Goal: Find specific page/section: Find specific page/section

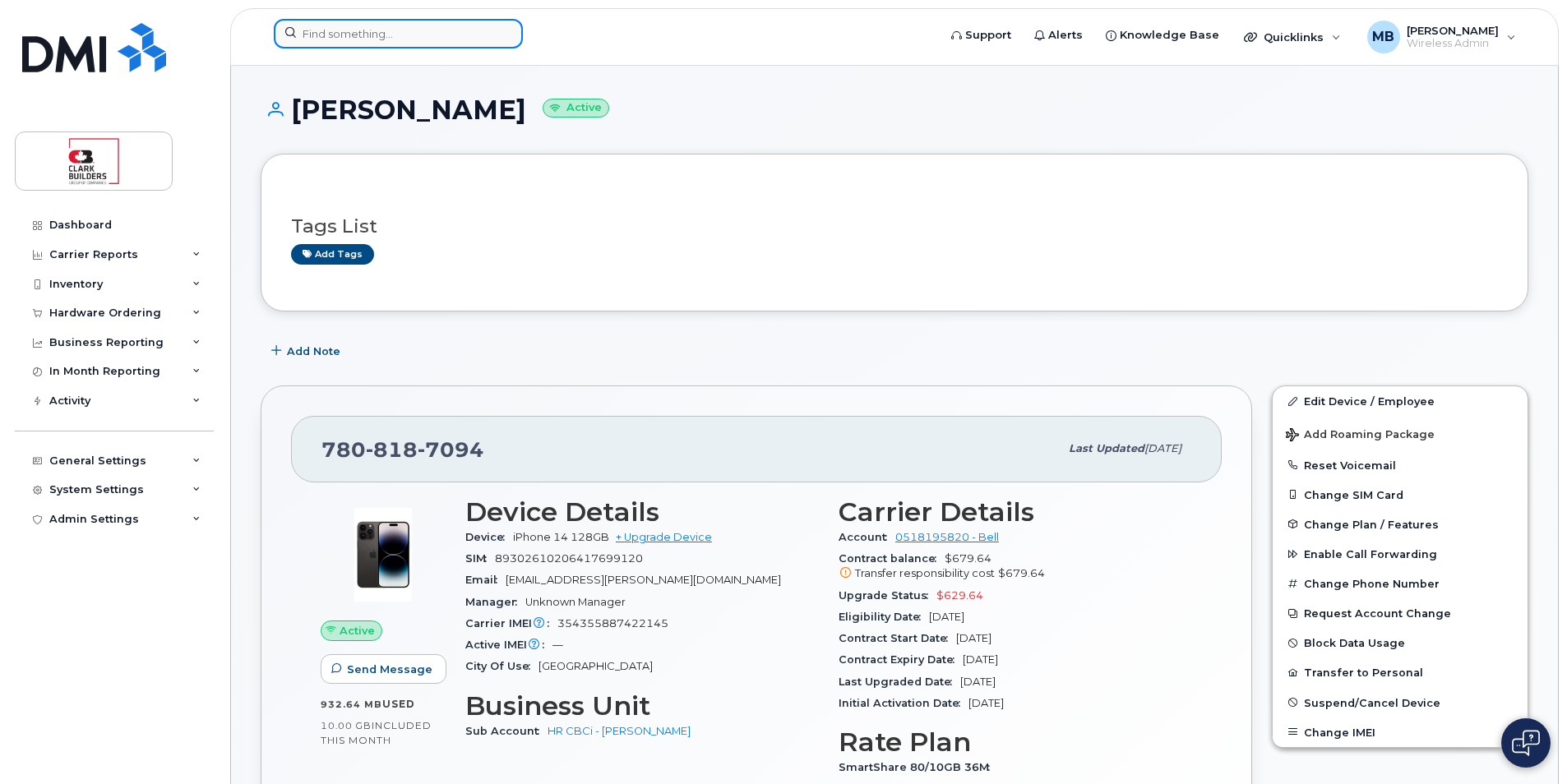
click at [340, 39] on input at bounding box center [398, 33] width 249 height 30
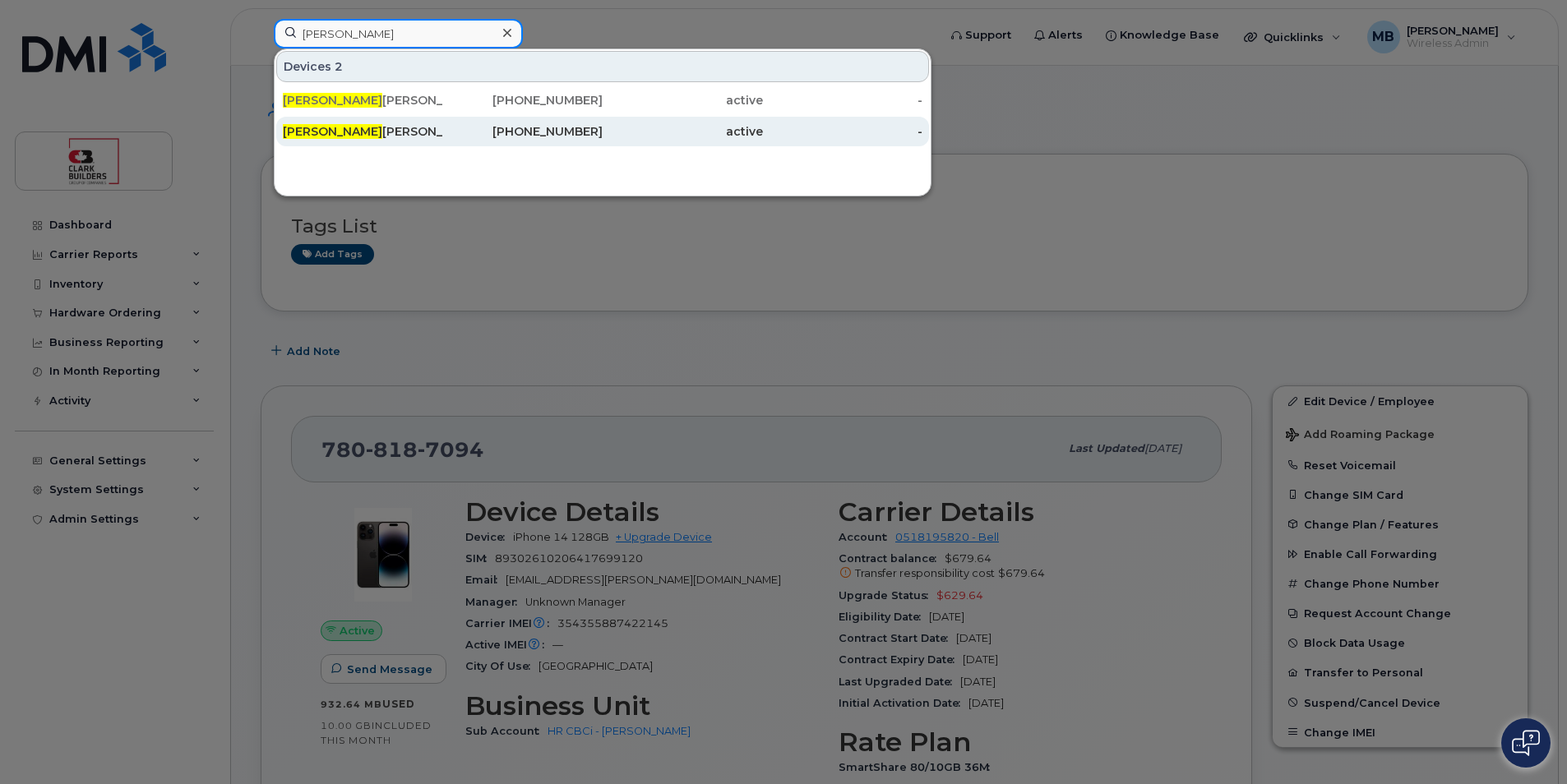
type input "[PERSON_NAME]"
click at [385, 131] on div "[PERSON_NAME]" at bounding box center [363, 131] width 160 height 17
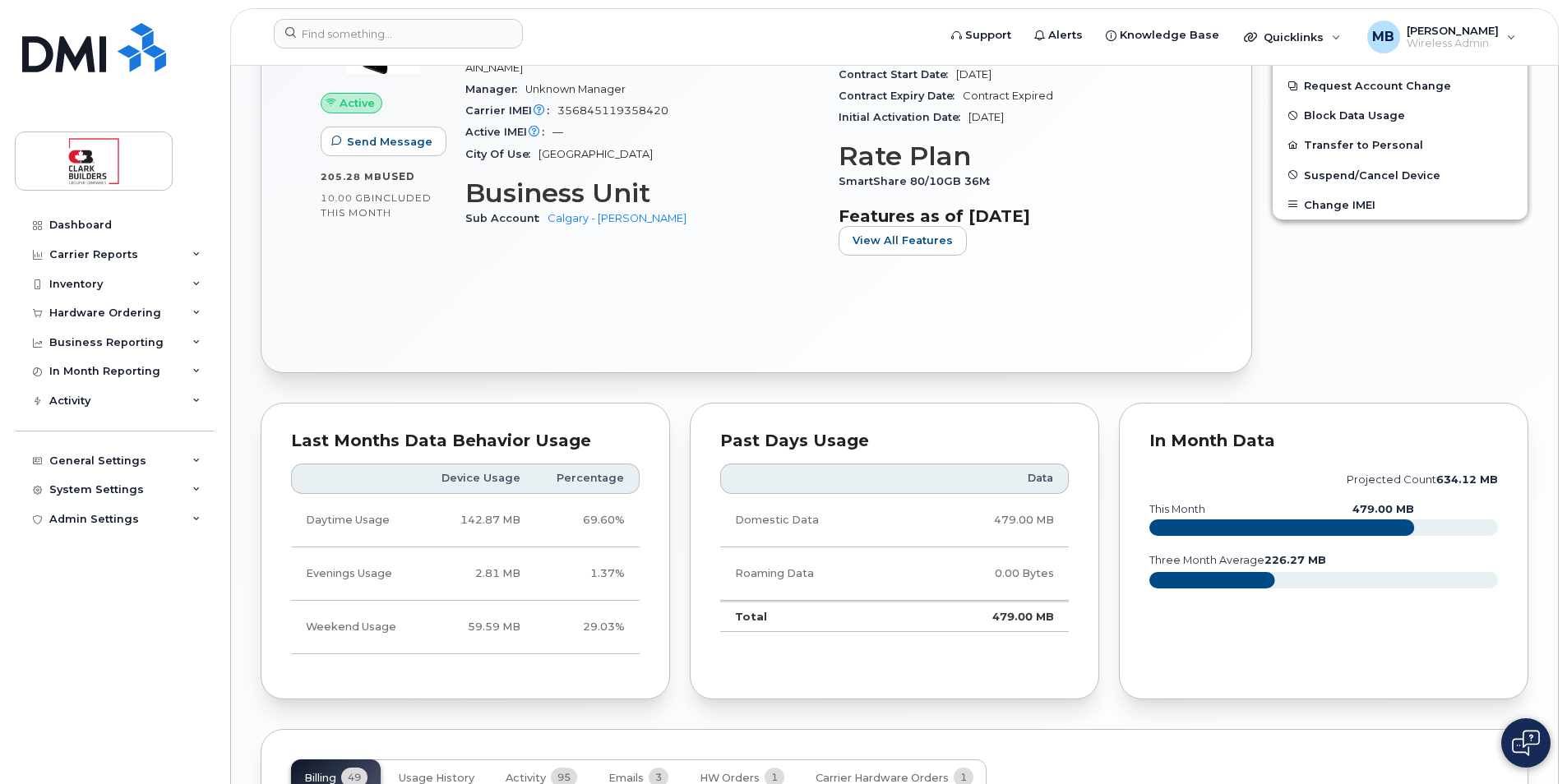
scroll to position [902, 0]
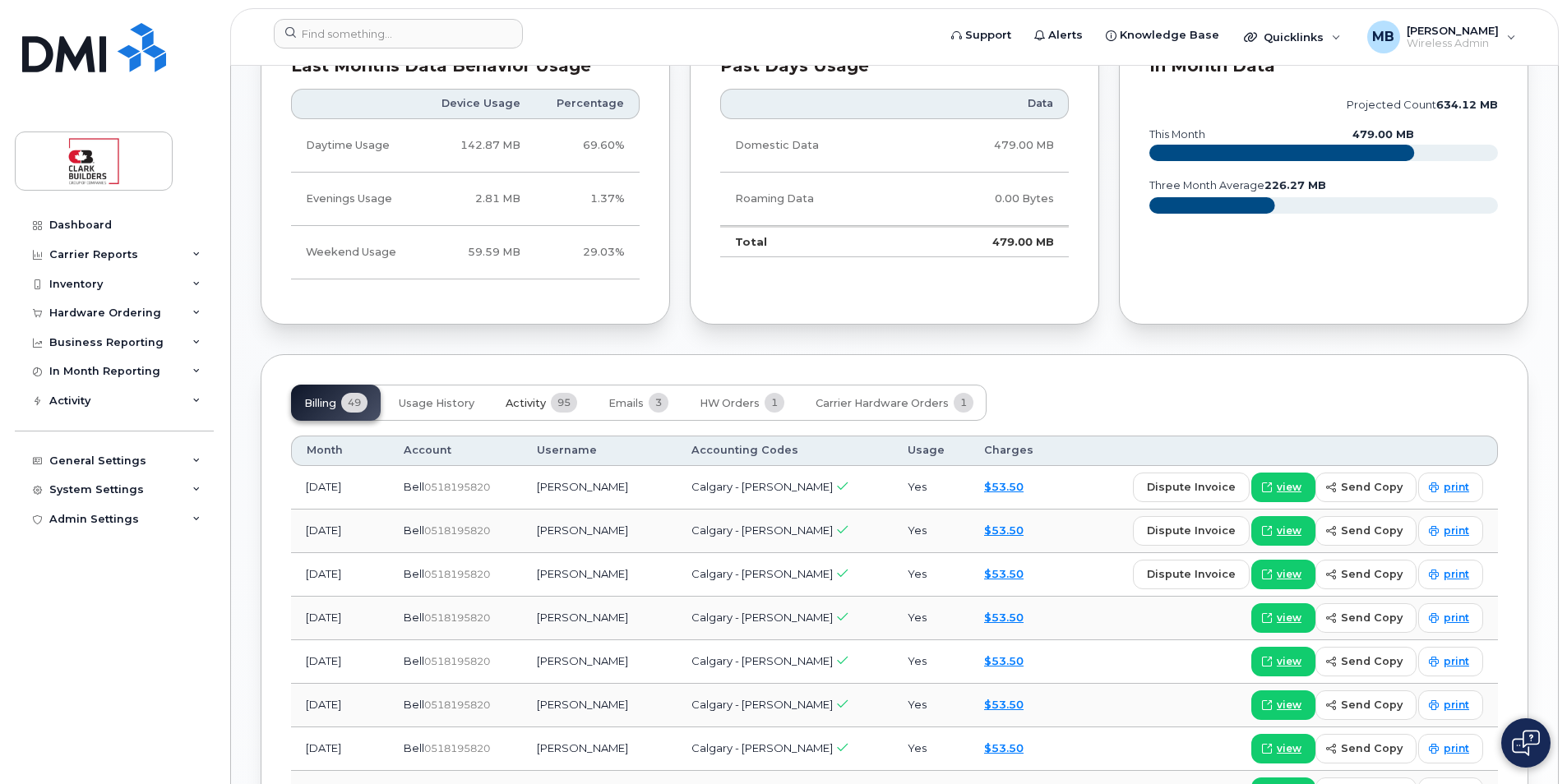
click at [538, 400] on span "Activity" at bounding box center [526, 403] width 41 height 13
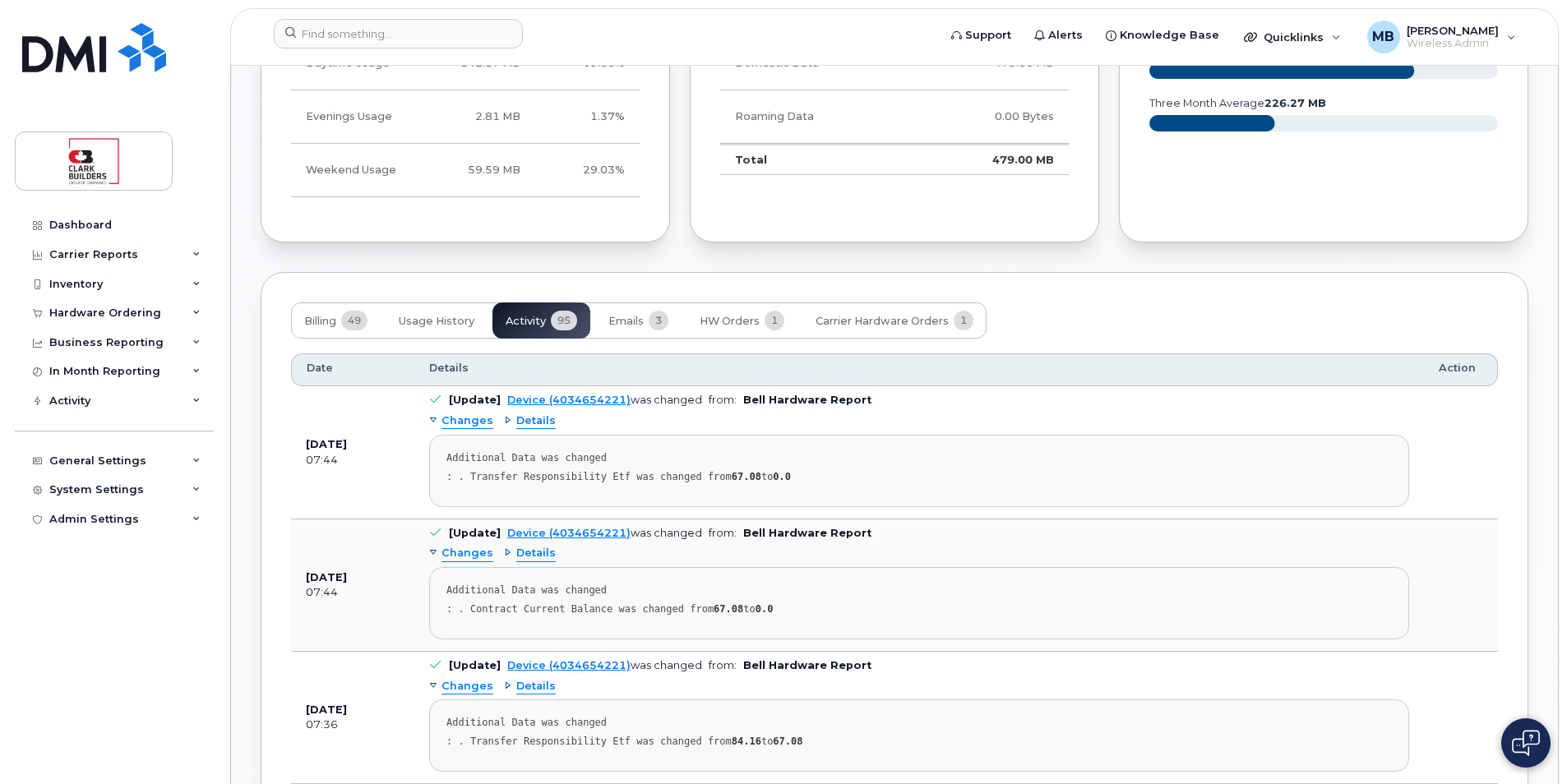
scroll to position [1149, 0]
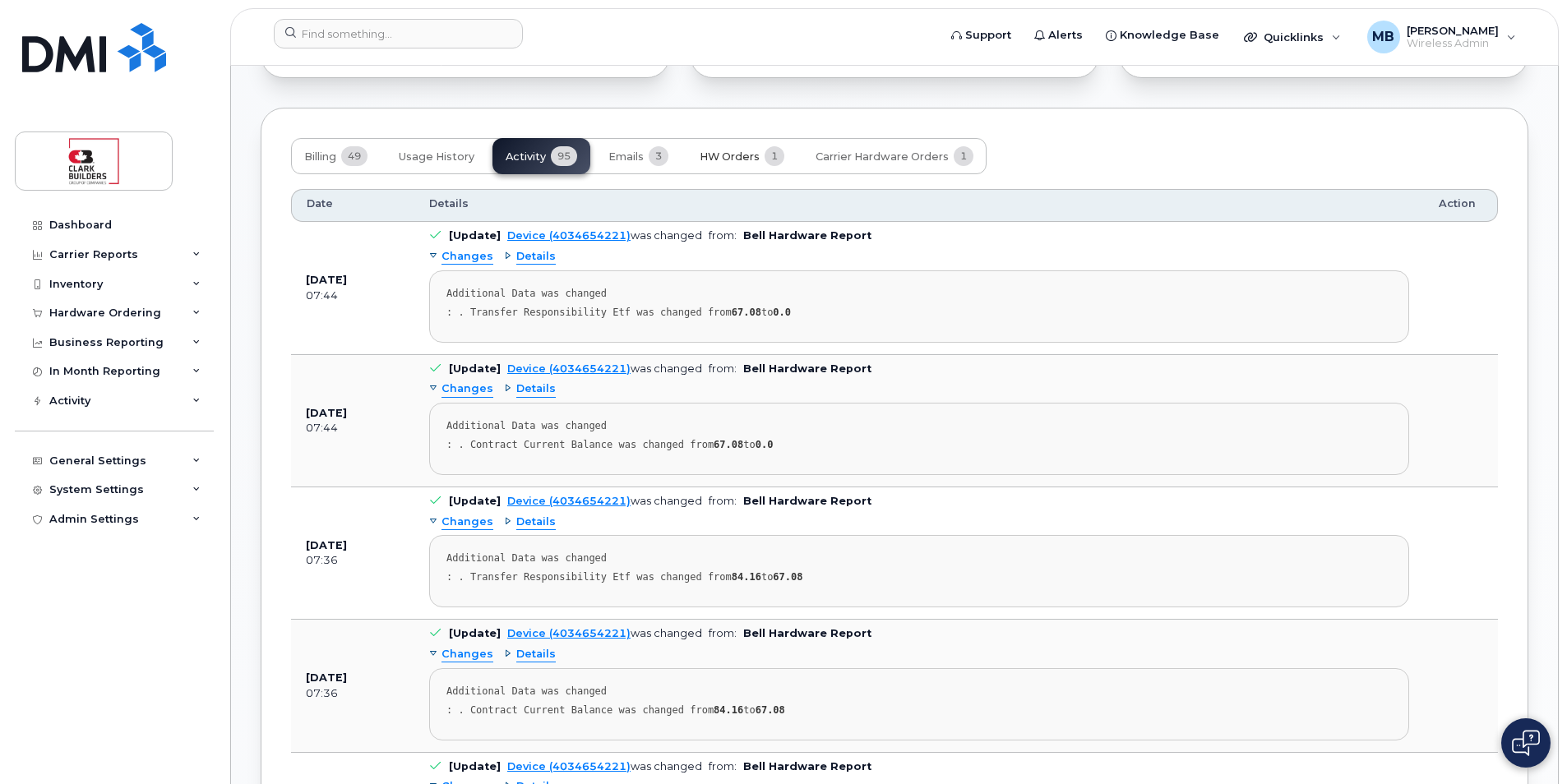
click at [776, 159] on span "1" at bounding box center [774, 156] width 19 height 19
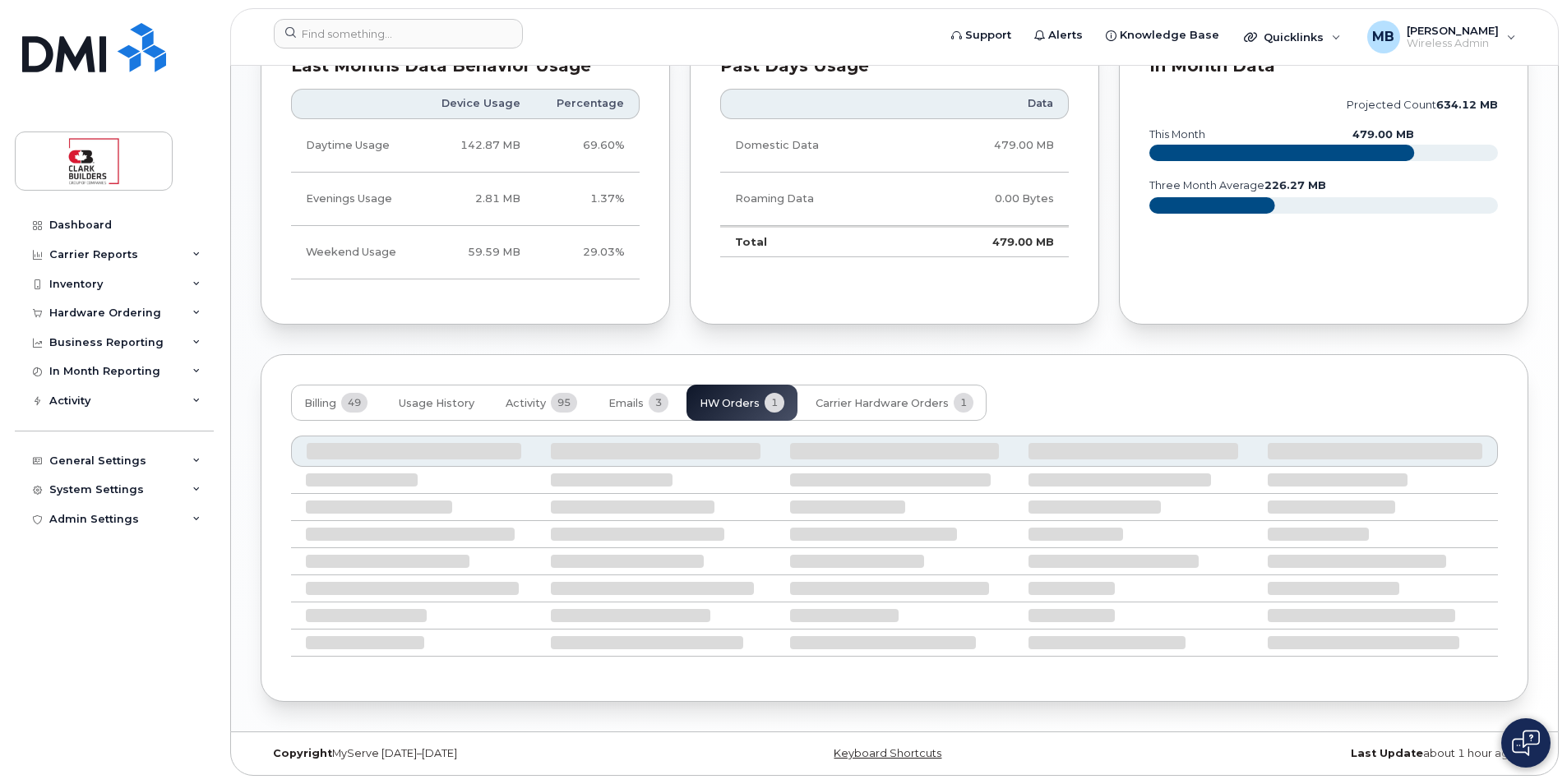
scroll to position [798, 0]
